Goal: Task Accomplishment & Management: Use online tool/utility

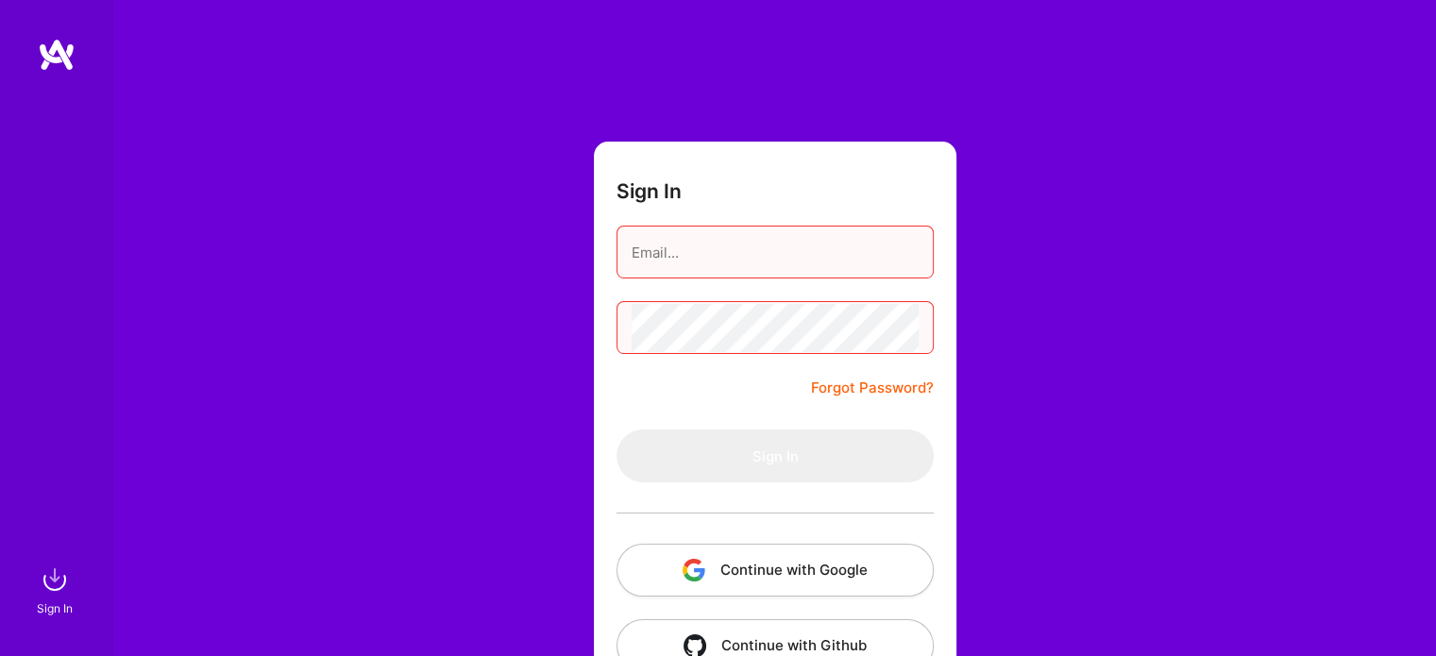
click at [732, 577] on button "Continue with Google" at bounding box center [774, 570] width 317 height 53
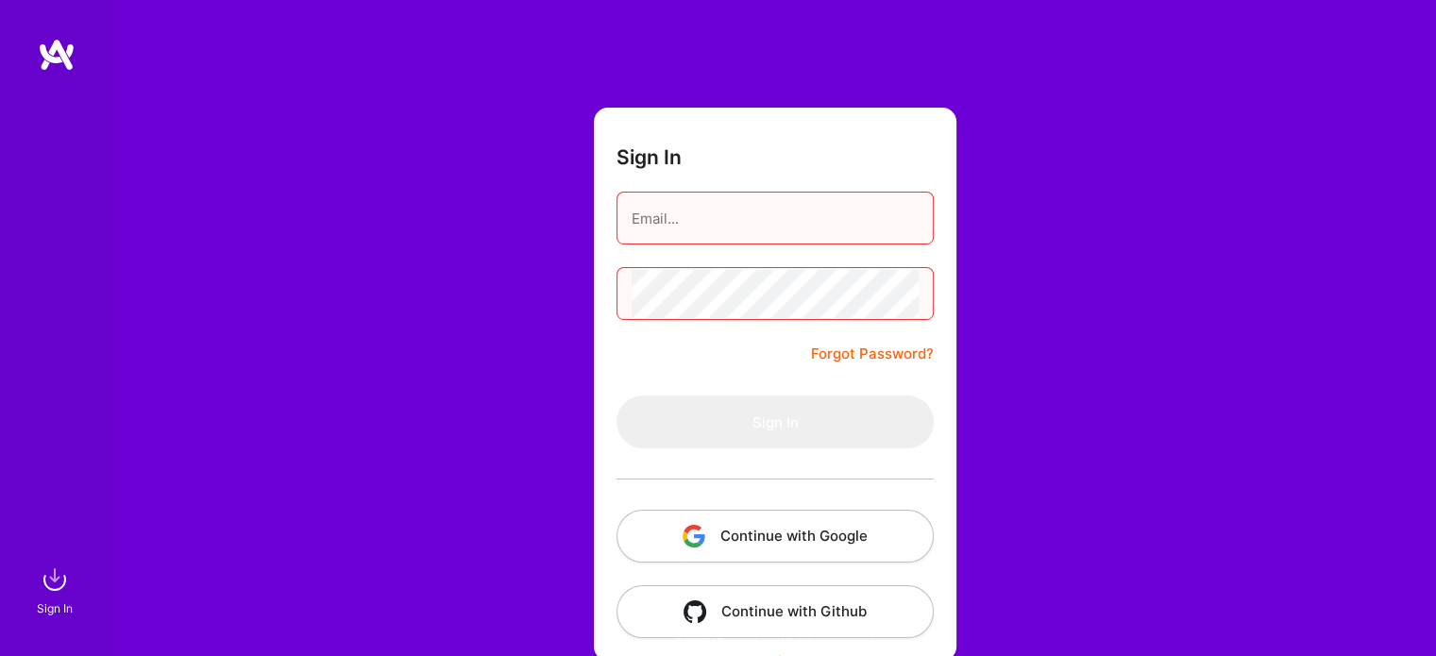
scroll to position [53, 0]
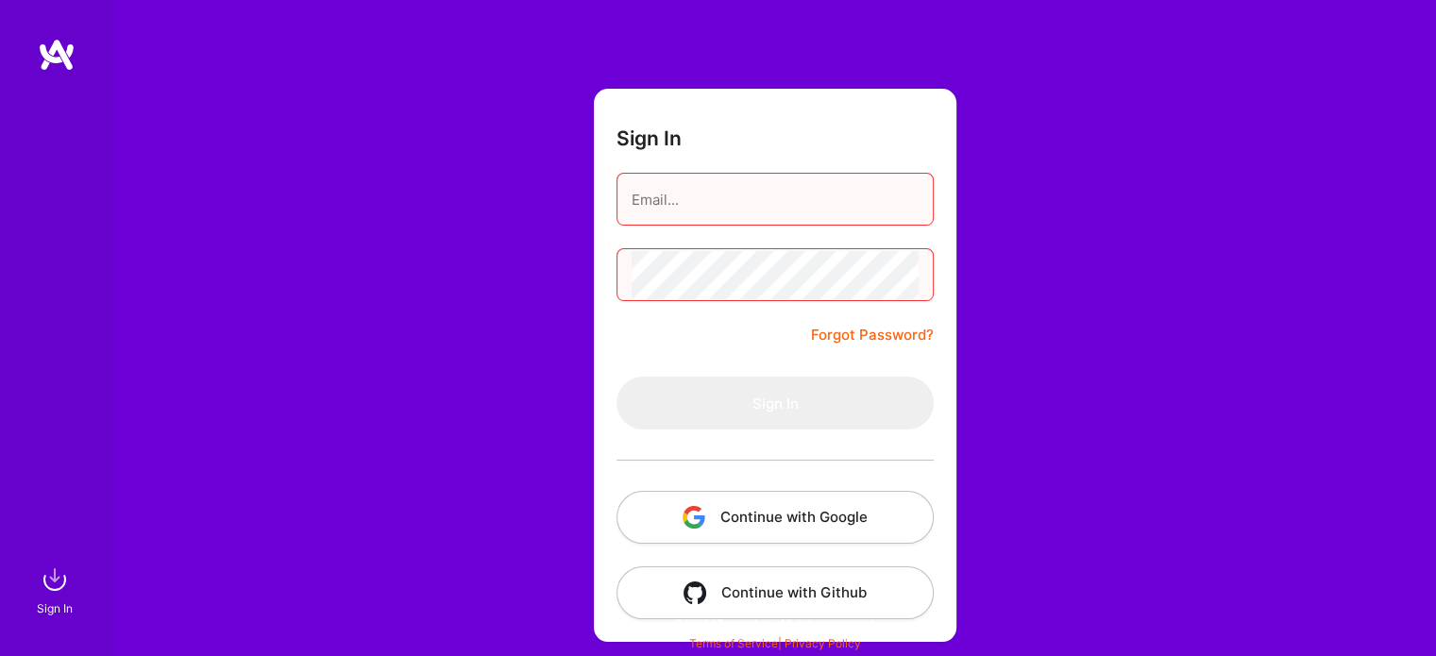
click at [710, 528] on button "Continue with Google" at bounding box center [774, 517] width 317 height 53
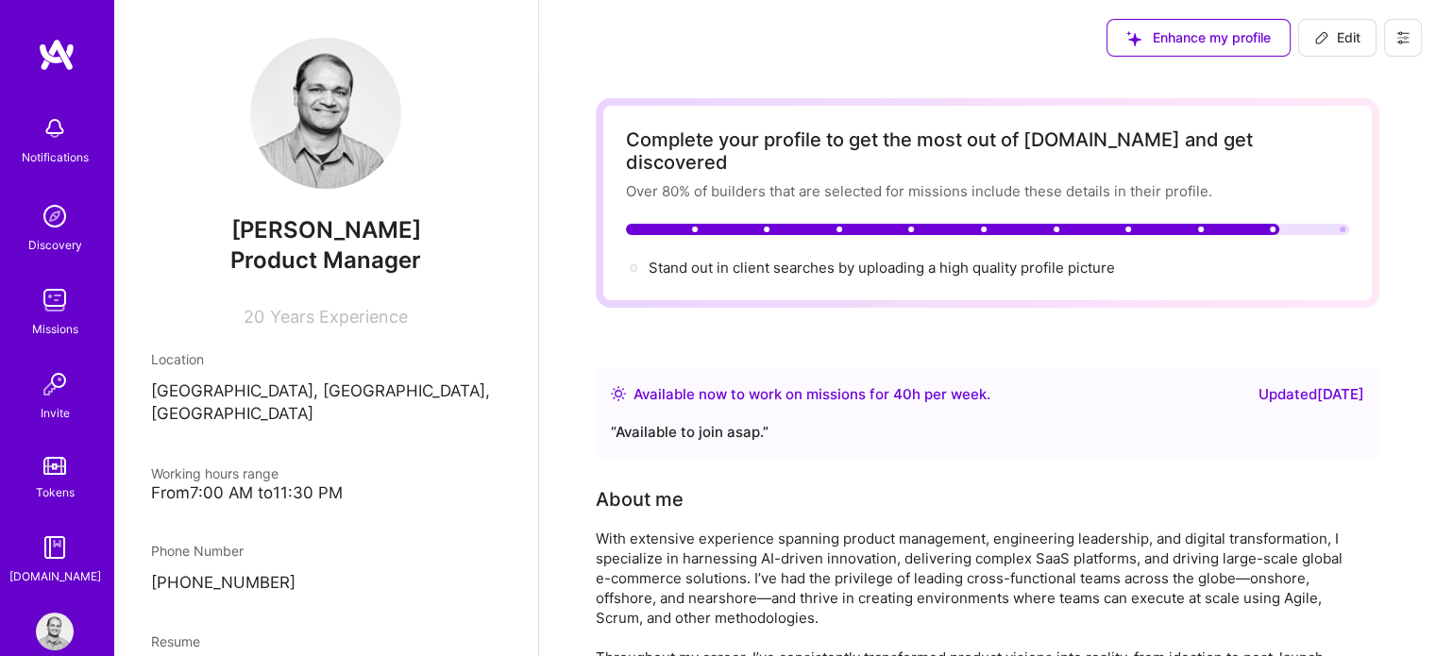
click at [57, 297] on img at bounding box center [55, 300] width 38 height 38
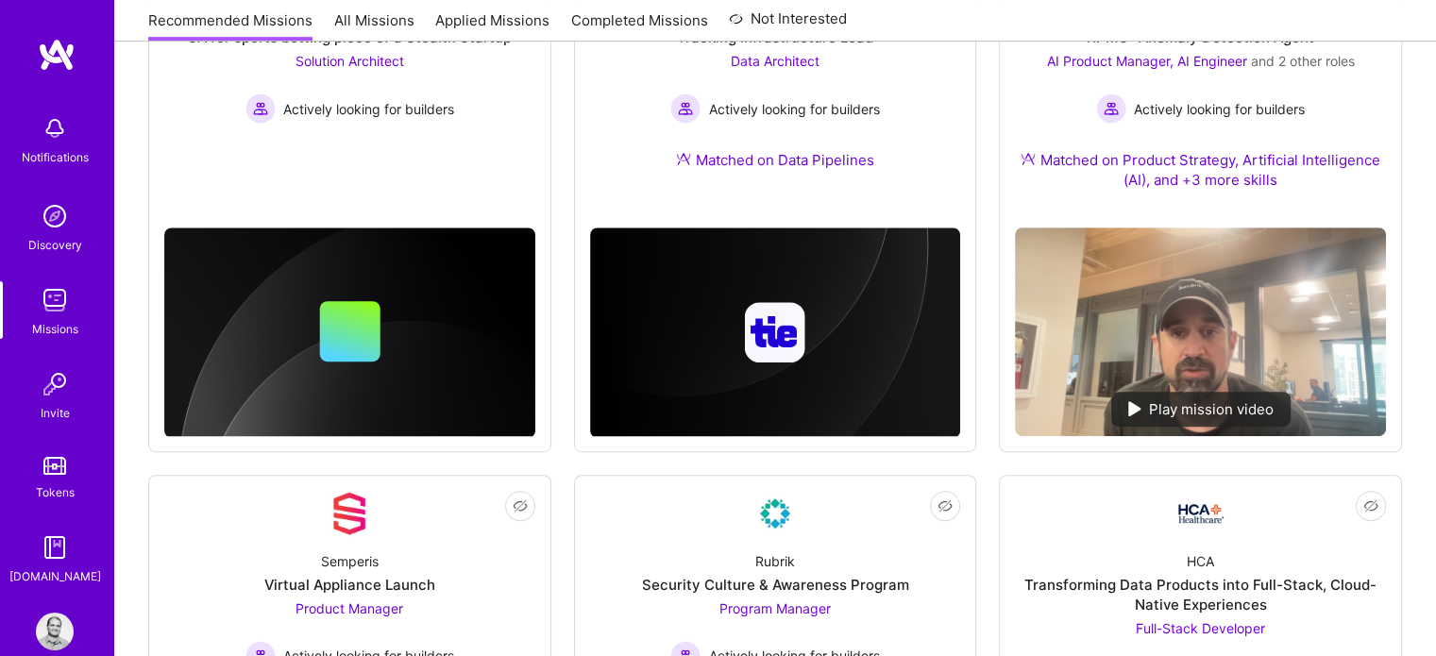
scroll to position [944, 0]
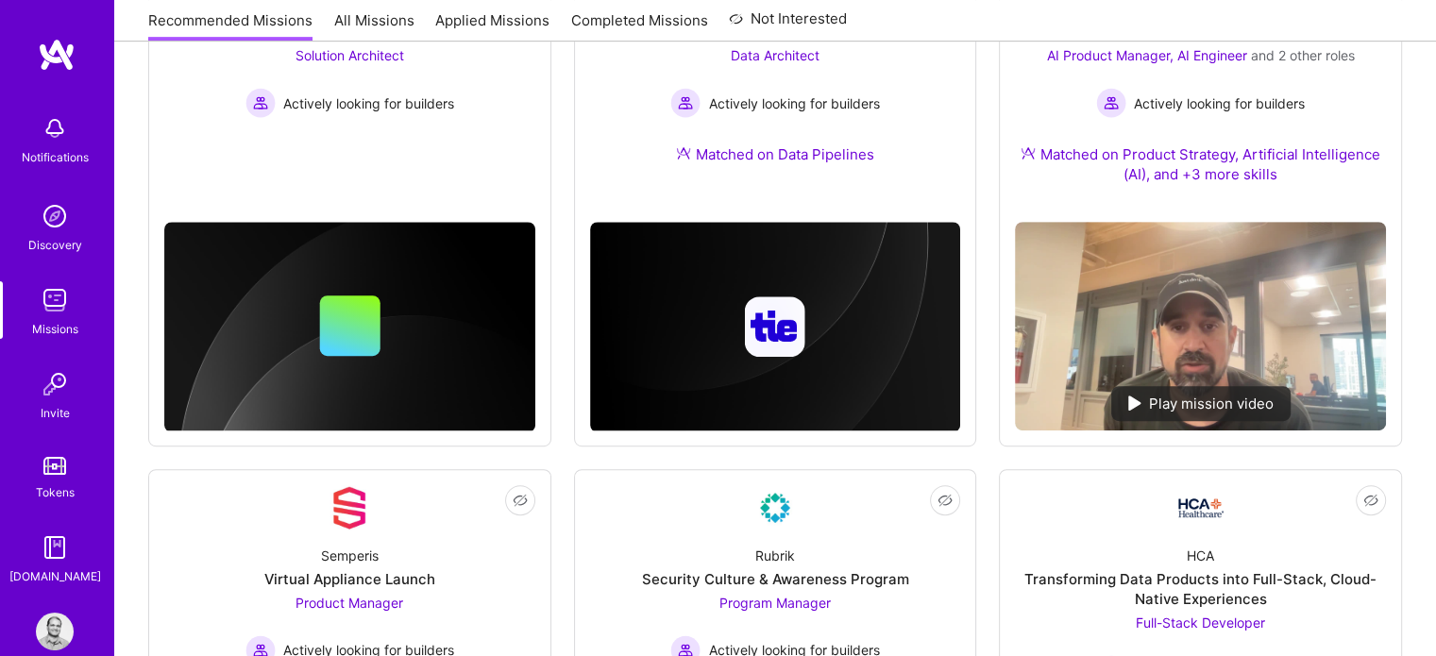
click at [355, 22] on link "All Missions" at bounding box center [374, 25] width 80 height 31
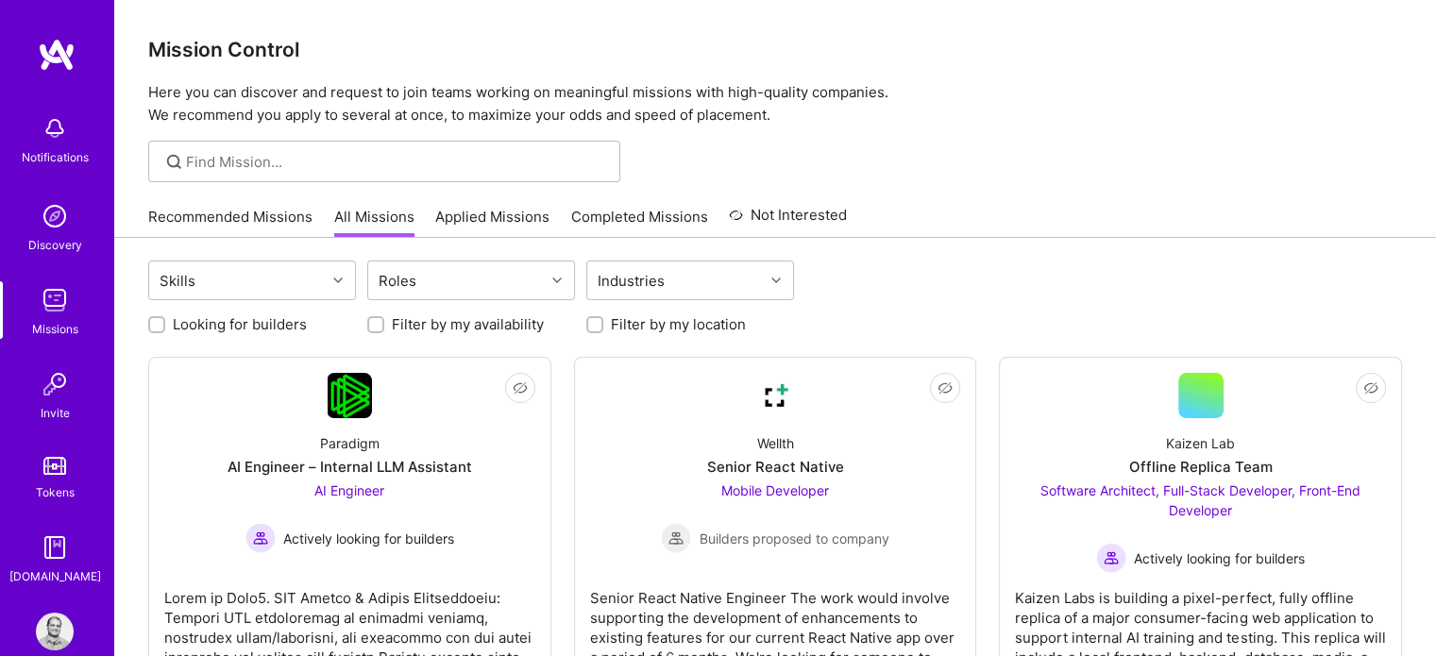
click at [160, 328] on input "Looking for builders" at bounding box center [158, 325] width 13 height 13
checkbox input "true"
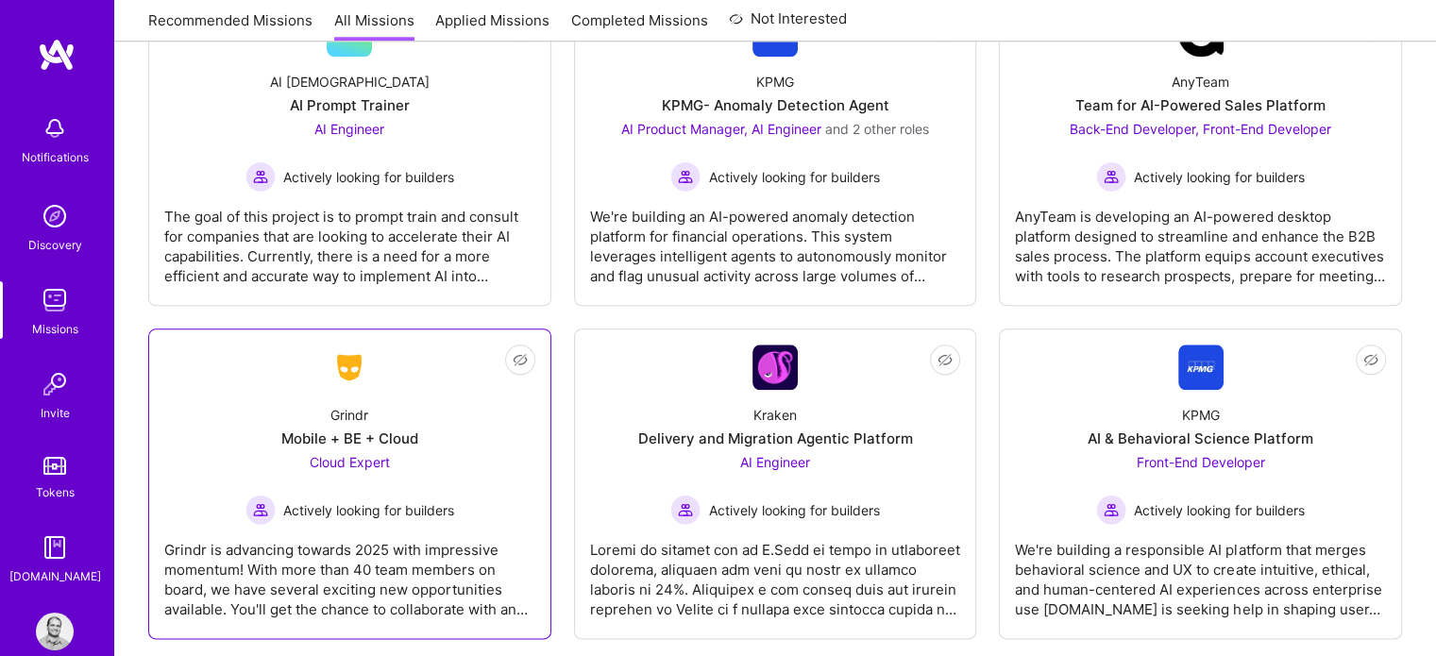
scroll to position [2076, 0]
